Goal: Task Accomplishment & Management: Manage account settings

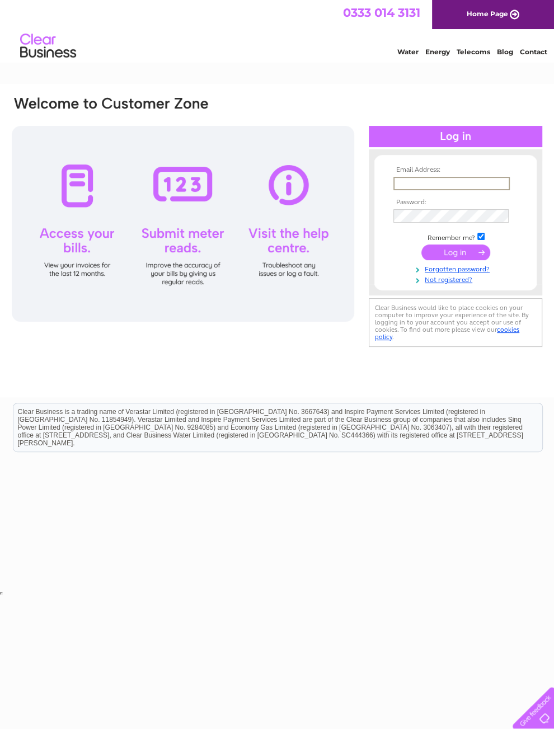
type input "jaellams@gmail.com"
click at [456, 256] on input "submit" at bounding box center [456, 253] width 69 height 16
click at [466, 259] on input "submit" at bounding box center [456, 252] width 69 height 16
click at [464, 259] on input "submit" at bounding box center [456, 252] width 69 height 16
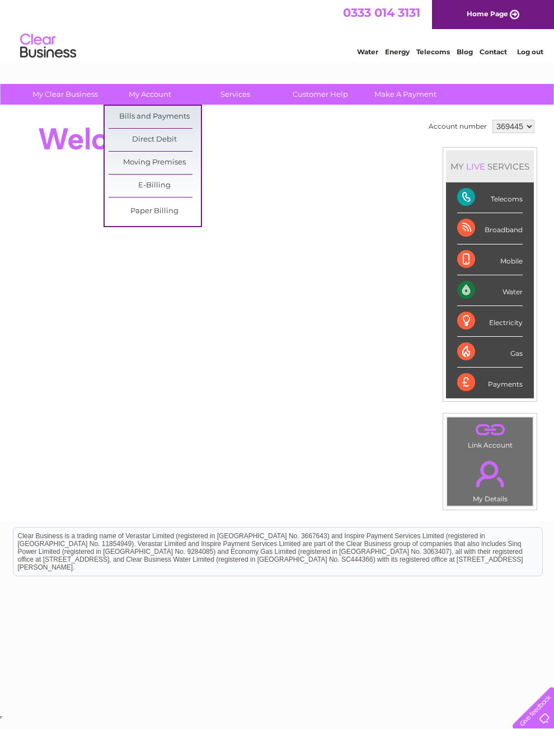
click at [125, 121] on link "Bills and Payments" at bounding box center [155, 117] width 92 height 22
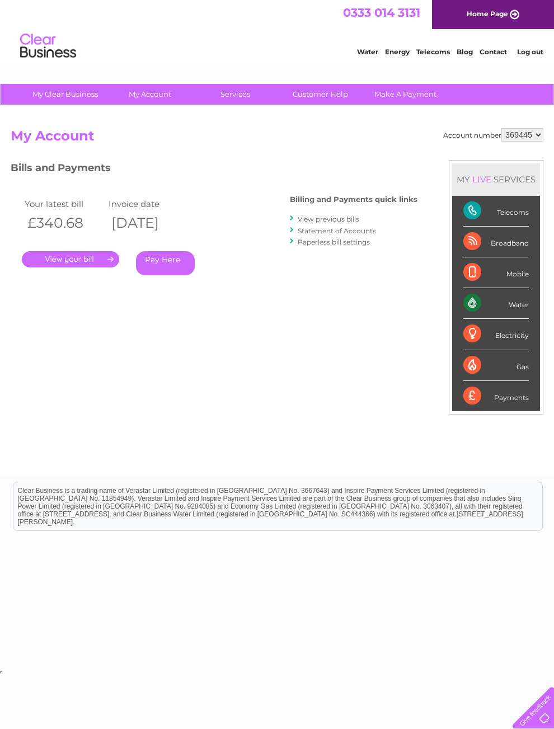
click at [77, 256] on link "." at bounding box center [70, 259] width 97 height 16
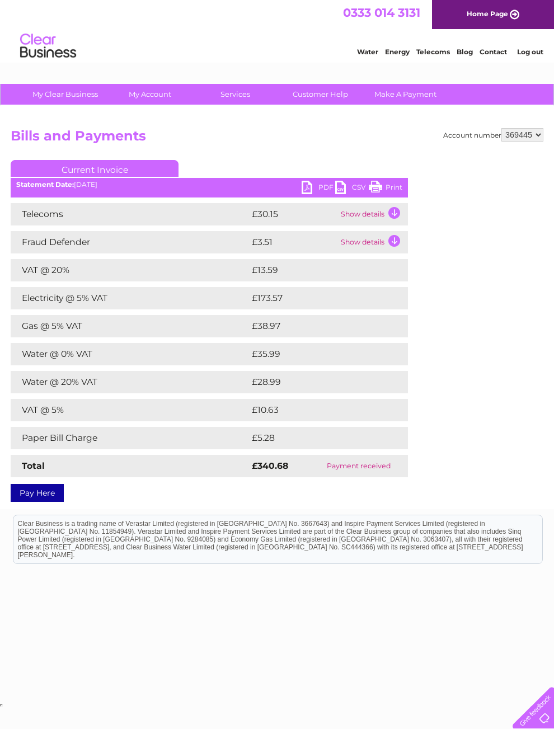
click at [304, 184] on link "PDF" at bounding box center [319, 189] width 34 height 16
